Goal: Task Accomplishment & Management: Manage account settings

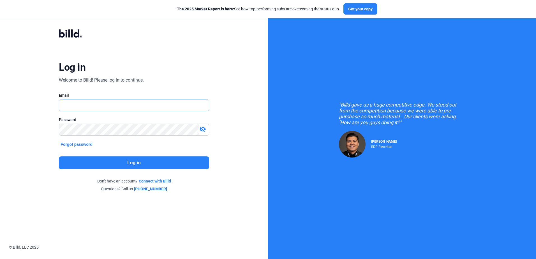
click at [118, 105] on input "text" at bounding box center [130, 104] width 143 height 11
click at [106, 109] on input "text" at bounding box center [133, 104] width 149 height 11
type input "[EMAIL_ADDRESS][DOMAIN_NAME]"
click at [149, 163] on button "Log in" at bounding box center [134, 162] width 150 height 13
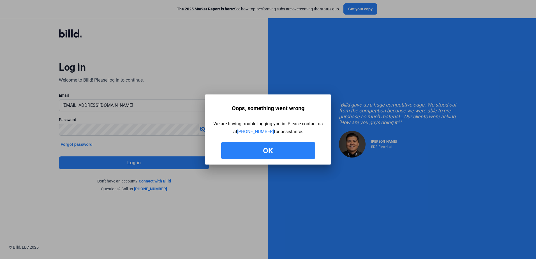
click at [300, 153] on button "Ok" at bounding box center [268, 150] width 94 height 17
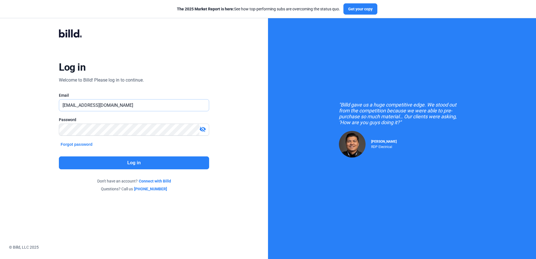
click at [174, 109] on input "[EMAIL_ADDRESS][DOMAIN_NAME]" at bounding box center [130, 104] width 143 height 11
drag, startPoint x: 107, startPoint y: 105, endPoint x: 112, endPoint y: 102, distance: 5.5
click at [107, 105] on input "[EMAIL_ADDRESS][DOMAIN_NAME]" at bounding box center [133, 104] width 149 height 11
type input "[EMAIL_ADDRESS][DOMAIN_NAME]"
click at [148, 159] on button "Log in" at bounding box center [134, 162] width 150 height 13
